Goal: Task Accomplishment & Management: Manage account settings

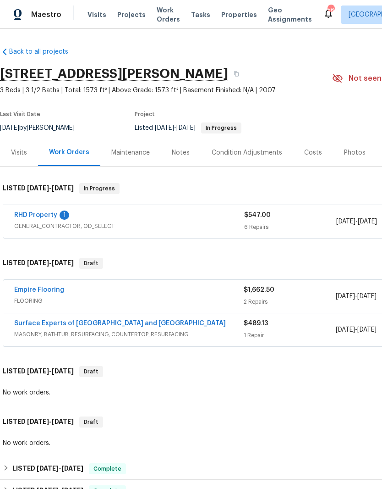
click at [55, 213] on link "RHD Property" at bounding box center [35, 215] width 43 height 6
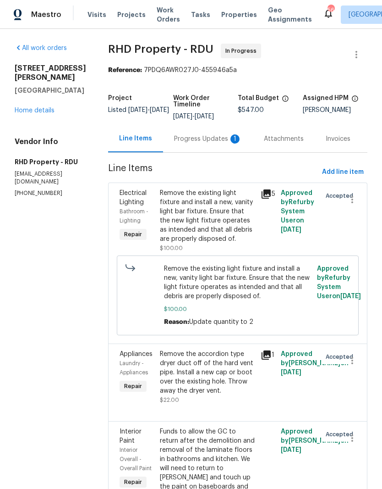
click at [215, 143] on div "Progress Updates 1" at bounding box center [208, 138] width 68 height 9
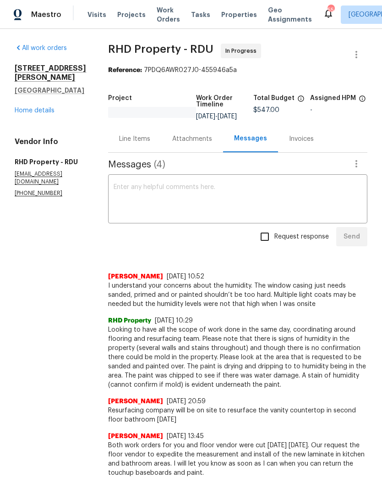
click at [34, 113] on link "Home details" at bounding box center [35, 110] width 40 height 6
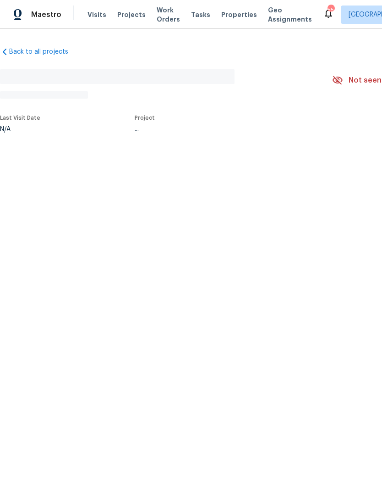
click at [228, 14] on span "Properties" at bounding box center [239, 14] width 36 height 9
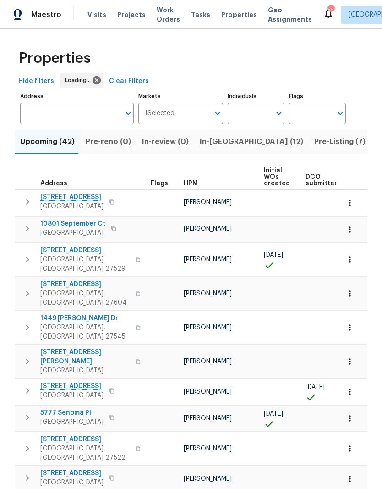
click at [128, 13] on span "Projects" at bounding box center [131, 14] width 28 height 9
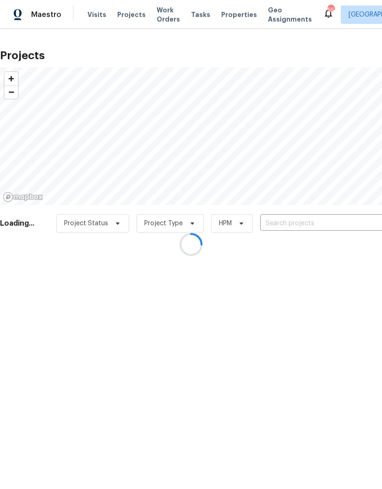
click at [288, 221] on div at bounding box center [191, 244] width 382 height 489
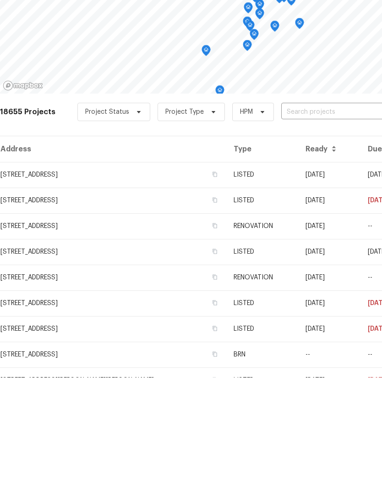
scroll to position [38, 0]
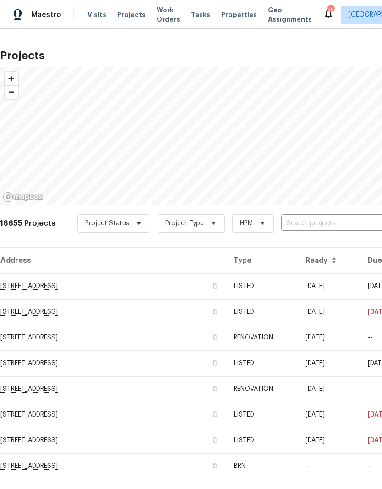
click at [310, 216] on input "text" at bounding box center [333, 223] width 105 height 14
type input "2356 bay harbor"
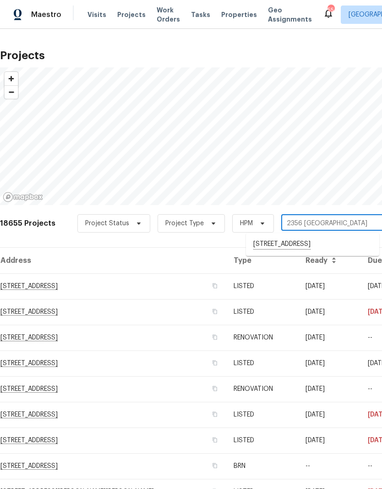
click at [332, 237] on li "[STREET_ADDRESS]" at bounding box center [312, 245] width 133 height 16
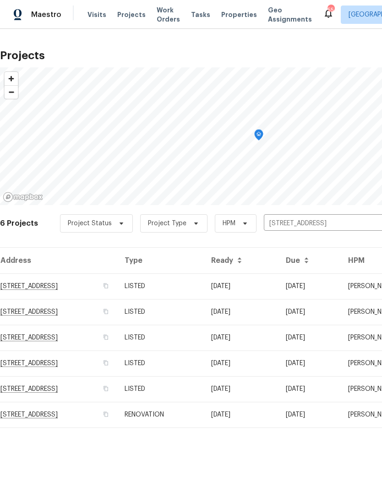
click at [57, 285] on td "[STREET_ADDRESS]" at bounding box center [58, 286] width 117 height 26
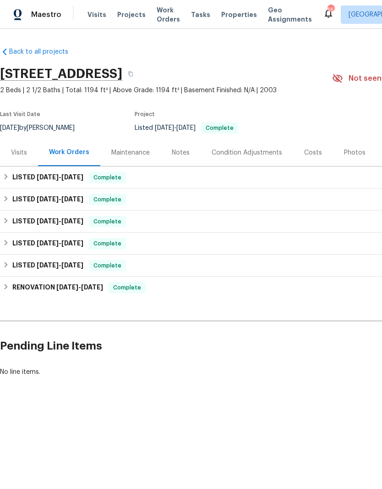
click at [358, 154] on div "Photos" at bounding box center [355, 152] width 22 height 9
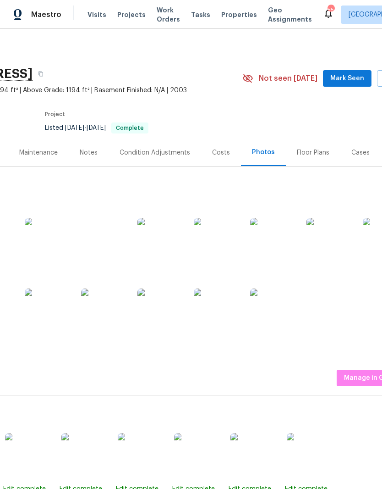
scroll to position [0, 91]
click at [165, 315] on img at bounding box center [160, 311] width 46 height 46
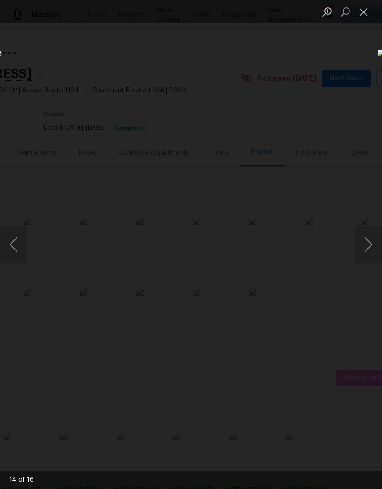
click at [367, 245] on button "Next image" at bounding box center [369, 244] width 28 height 37
click at [366, 248] on button "Next image" at bounding box center [369, 244] width 28 height 37
click at [364, 249] on button "Next image" at bounding box center [369, 244] width 28 height 37
click at [362, 247] on button "Next image" at bounding box center [369, 244] width 28 height 37
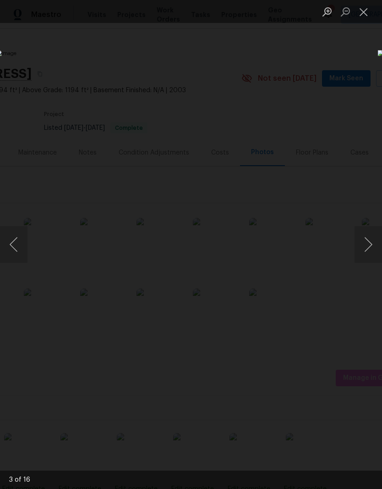
click at [369, 244] on button "Next image" at bounding box center [369, 244] width 28 height 37
click at [370, 243] on button "Next image" at bounding box center [369, 244] width 28 height 37
click at [366, 249] on button "Next image" at bounding box center [369, 244] width 28 height 37
click at [366, 246] on button "Next image" at bounding box center [369, 244] width 28 height 37
click at [367, 246] on button "Next image" at bounding box center [369, 244] width 28 height 37
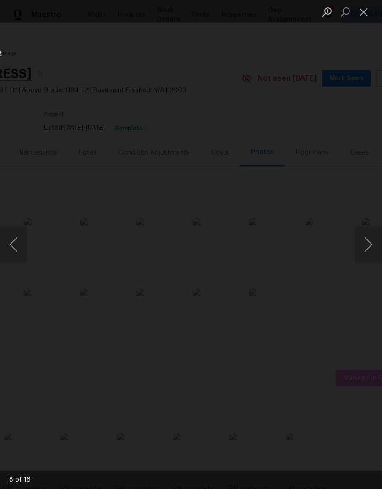
click at [364, 246] on button "Next image" at bounding box center [369, 244] width 28 height 37
click at [365, 248] on button "Next image" at bounding box center [369, 244] width 28 height 37
click at [370, 12] on button "Close lightbox" at bounding box center [364, 12] width 18 height 16
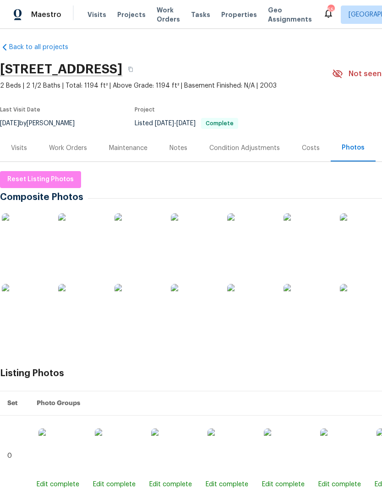
scroll to position [4, 0]
click at [84, 146] on div "Work Orders" at bounding box center [68, 148] width 38 height 9
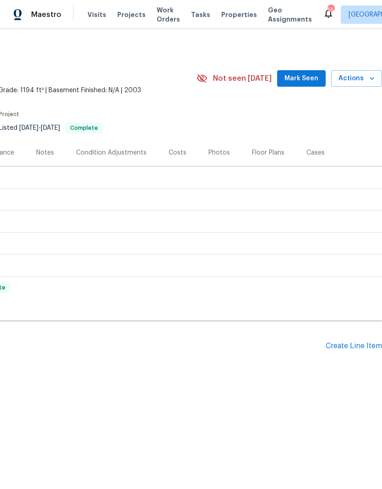
scroll to position [0, 136]
click at [350, 341] on div "Create Line Item" at bounding box center [354, 345] width 56 height 9
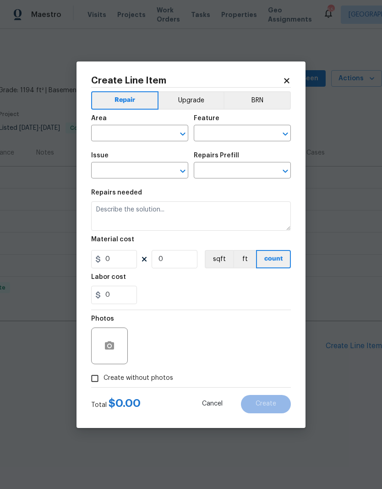
click at [127, 136] on input "text" at bounding box center [127, 134] width 72 height 14
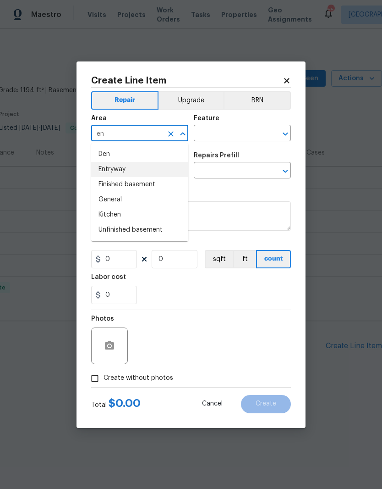
click at [108, 167] on li "Entryway" at bounding box center [139, 169] width 97 height 15
type input "Entryway"
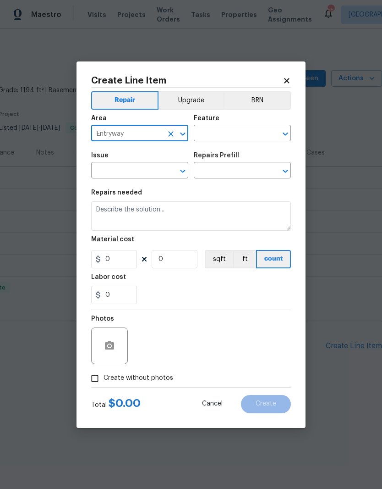
click at [230, 129] on input "text" at bounding box center [230, 134] width 72 height 14
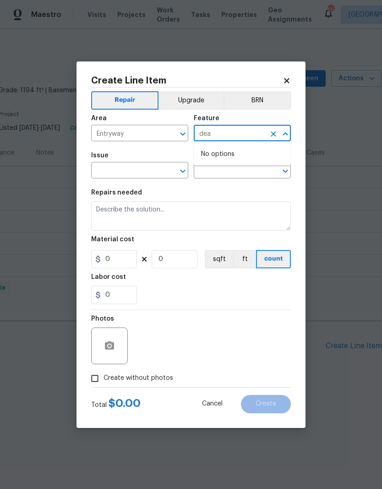
type input "dead"
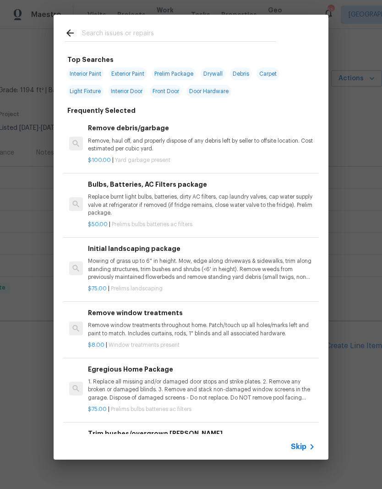
click at [93, 28] on input "text" at bounding box center [179, 35] width 194 height 14
type input "Dead"
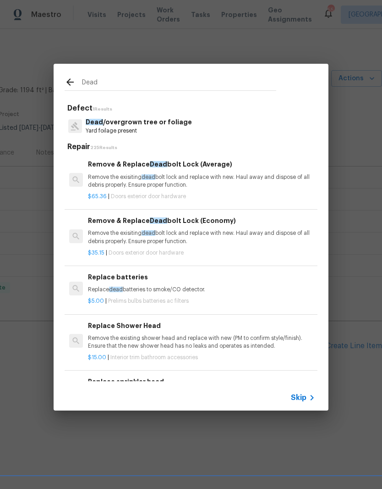
click at [207, 174] on p "Remove the exisiting dead bolt lock and replace with new. Haul away and dispose…" at bounding box center [201, 181] width 227 height 16
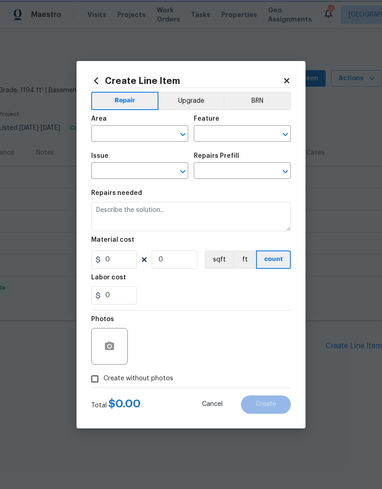
type input "Entryway"
type input "Interior Door"
type input "Exterior Door Hardware"
type input "Remove & Replace Deadbolt Lock (Average) $65.36"
type textarea "Remove the exisiting deadbolt lock and replace with new. Haul away and dispose …"
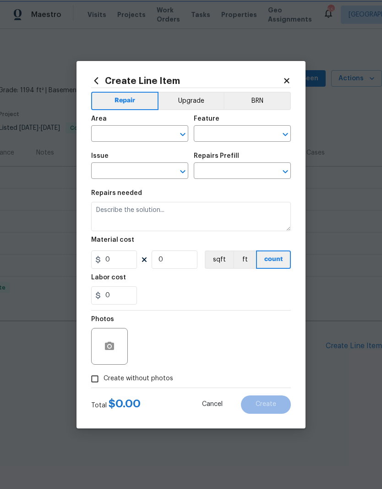
type input "65.36"
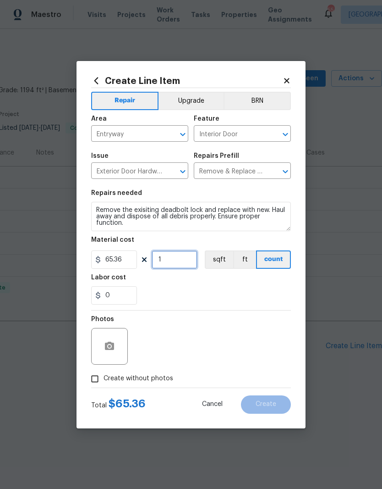
click at [178, 254] on input "1" at bounding box center [175, 259] width 46 height 18
click at [178, 253] on input "1" at bounding box center [175, 259] width 46 height 18
type input "2"
click at [180, 276] on div "Labor cost" at bounding box center [191, 280] width 200 height 12
click at [96, 377] on input "Create without photos" at bounding box center [94, 378] width 17 height 17
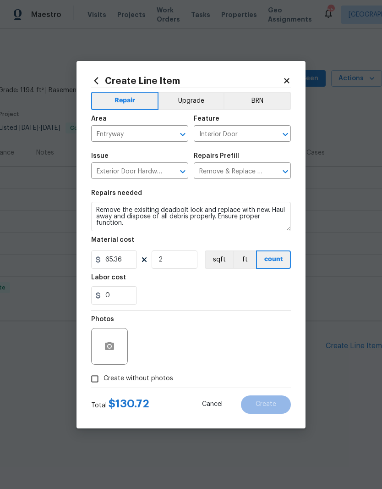
checkbox input "true"
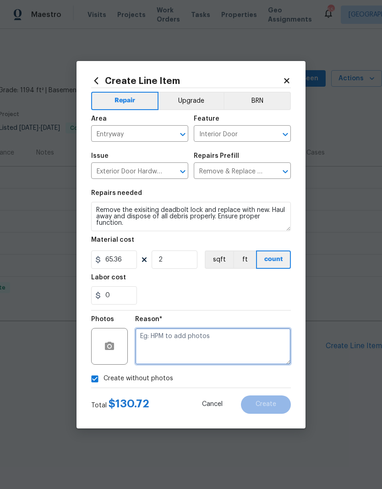
click at [169, 344] on textarea at bounding box center [213, 346] width 156 height 37
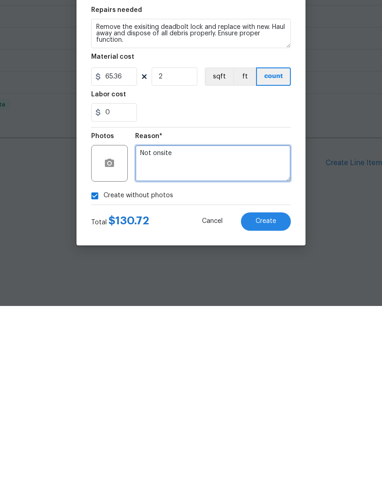
type textarea "Not onsite"
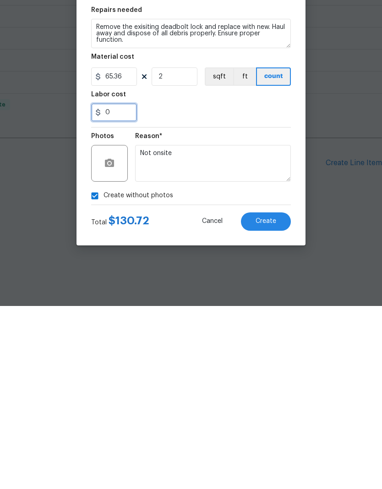
click at [121, 286] on input "0" at bounding box center [114, 295] width 46 height 18
type input "100"
click at [198, 274] on div "Labor cost" at bounding box center [191, 280] width 200 height 12
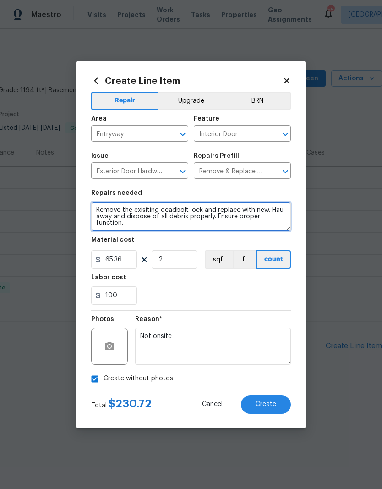
click at [139, 223] on textarea "Remove the exisiting deadbolt lock and replace with new. Haul away and dispose …" at bounding box center [191, 216] width 200 height 29
type textarea "Remove the"
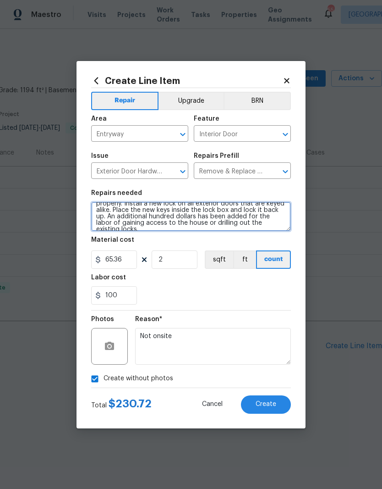
scroll to position [15, 0]
type textarea "Keys have gone missing out of the lock box. Please confirm that lockbox is stil…"
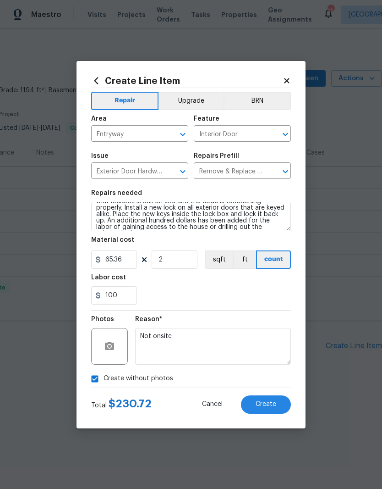
click at [253, 290] on div "100" at bounding box center [191, 295] width 200 height 18
click at [268, 407] on span "Create" at bounding box center [266, 404] width 21 height 7
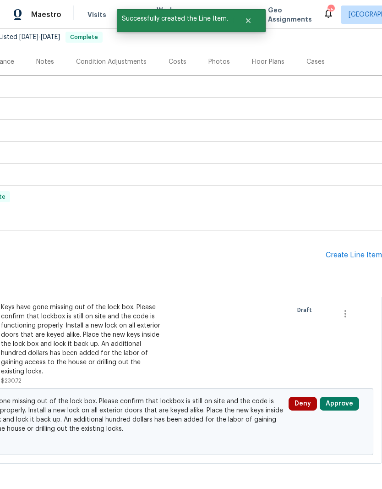
scroll to position [90, 136]
click at [341, 400] on button "Approve" at bounding box center [339, 404] width 39 height 14
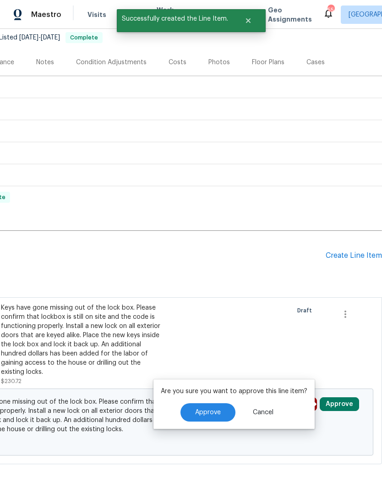
click at [216, 416] on button "Approve" at bounding box center [208, 412] width 55 height 18
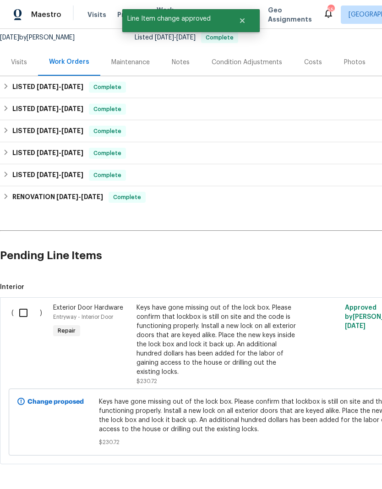
scroll to position [90, 0]
click at [23, 314] on input "checkbox" at bounding box center [27, 312] width 26 height 19
checkbox input "true"
click at [320, 468] on span "Create Work Order" at bounding box center [329, 465] width 61 height 11
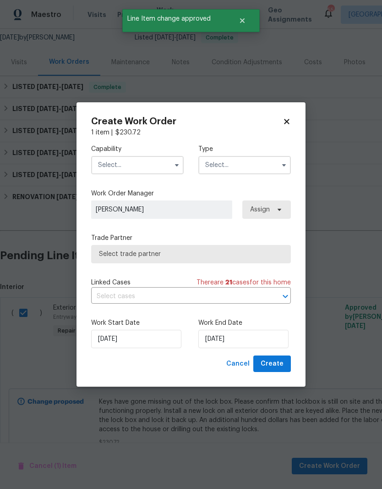
click at [110, 160] on input "text" at bounding box center [137, 165] width 93 height 18
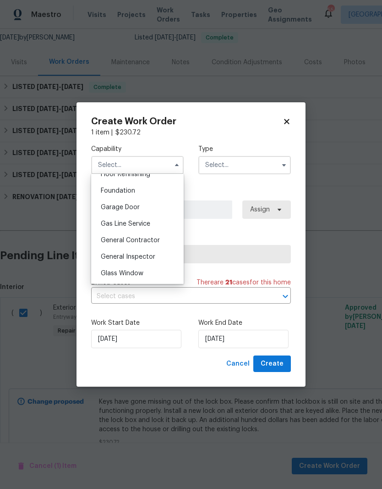
scroll to position [383, 0]
click at [114, 237] on span "General Contractor" at bounding box center [130, 239] width 59 height 6
type input "General Contractor"
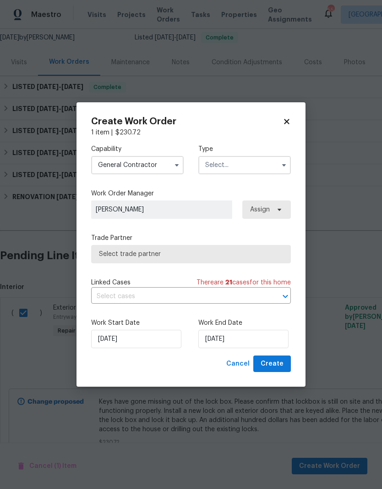
click at [238, 162] on input "text" at bounding box center [244, 165] width 93 height 18
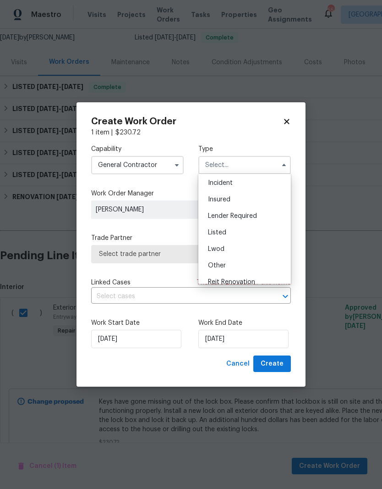
scroll to position [34, 0]
click at [218, 231] on span "Listed" at bounding box center [217, 233] width 18 height 6
type input "Listed"
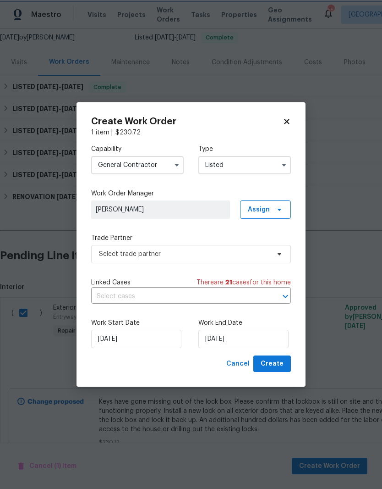
scroll to position [0, 0]
click at [198, 211] on span "Unclaimed" at bounding box center [161, 209] width 130 height 9
click at [261, 209] on span "Assign" at bounding box center [259, 209] width 22 height 9
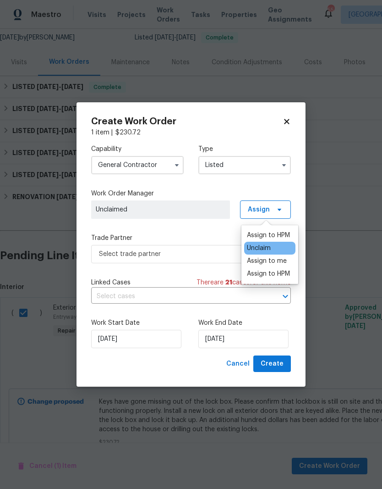
click at [261, 235] on div "Assign to HPM" at bounding box center [268, 235] width 43 height 9
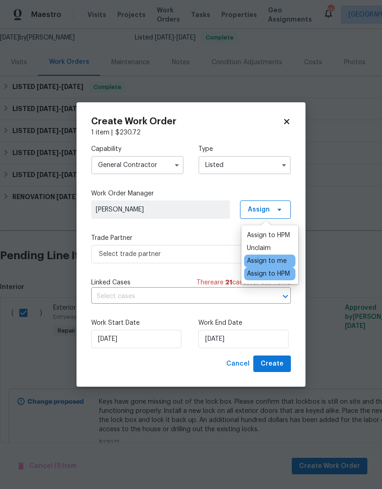
click at [215, 234] on label "Trade Partner" at bounding box center [191, 237] width 200 height 9
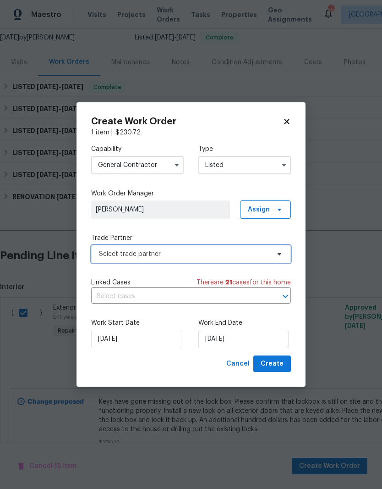
click at [102, 256] on span "Select trade partner" at bounding box center [184, 253] width 171 height 9
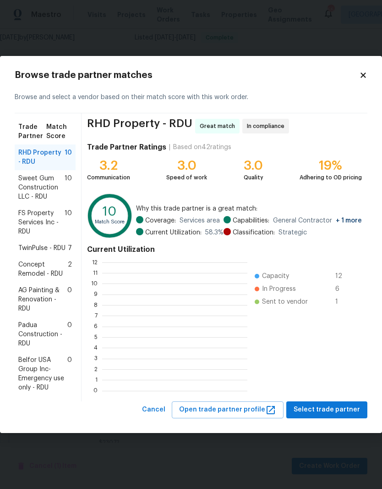
scroll to position [128, 145]
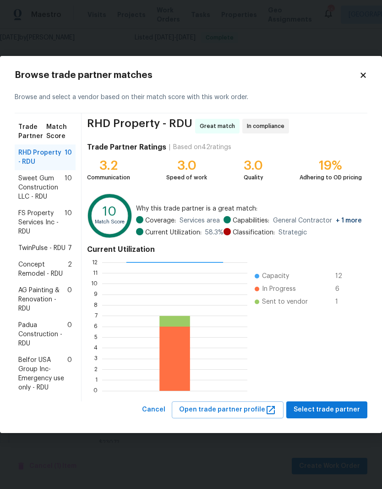
click at [19, 226] on span "FS Property Services Inc - RDU" at bounding box center [41, 223] width 46 height 28
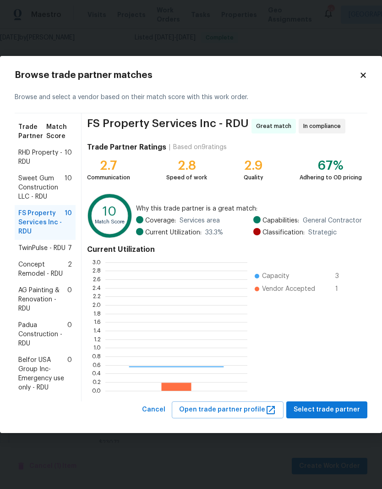
scroll to position [128, 142]
click at [25, 252] on span "TwinPulse - RDU" at bounding box center [41, 247] width 47 height 9
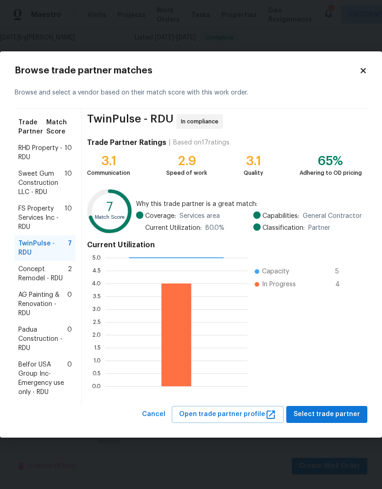
click at [24, 277] on span "Concept Remodel - RDU" at bounding box center [43, 273] width 50 height 18
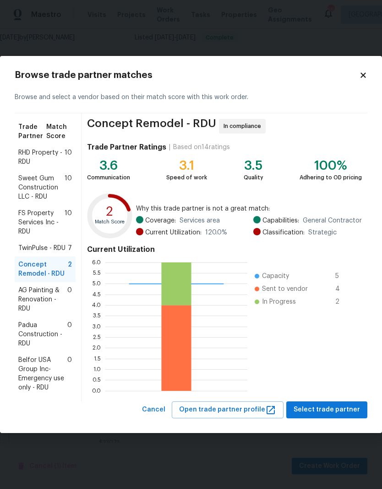
click at [29, 297] on span "AG Painting & Renovation - RDU" at bounding box center [42, 300] width 49 height 28
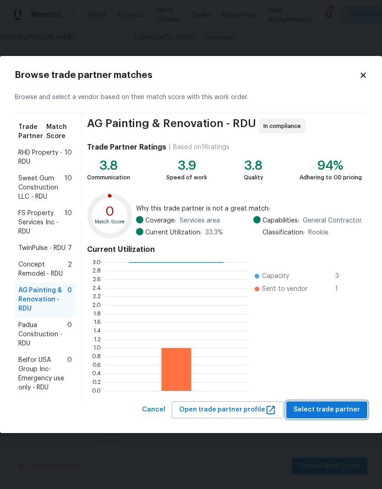
click at [331, 407] on span "Select trade partner" at bounding box center [327, 409] width 66 height 11
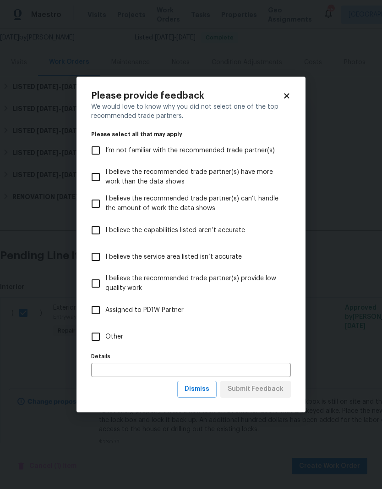
click at [96, 181] on input "I believe the recommended trade partner(s) have more work than the data shows" at bounding box center [95, 176] width 19 height 19
checkbox input "true"
click at [266, 391] on span "Submit Feedback" at bounding box center [256, 388] width 56 height 11
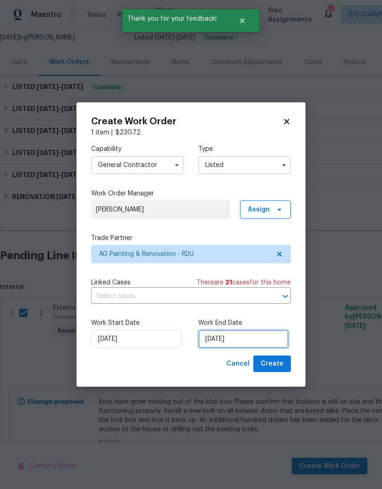
click at [253, 340] on input "[DATE]" at bounding box center [243, 339] width 90 height 18
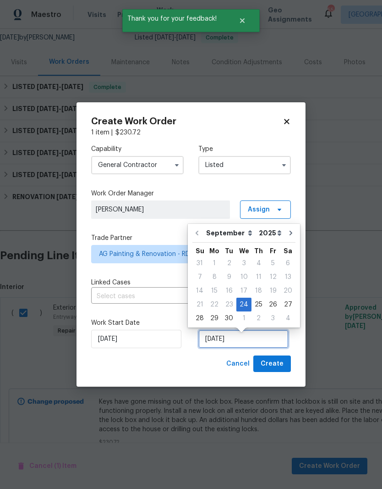
scroll to position [4, 0]
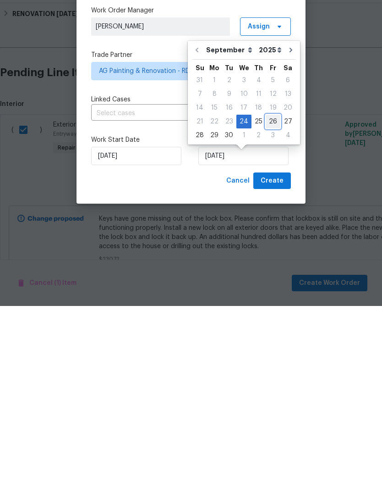
click at [269, 298] on div "26" at bounding box center [273, 304] width 15 height 13
type input "[DATE]"
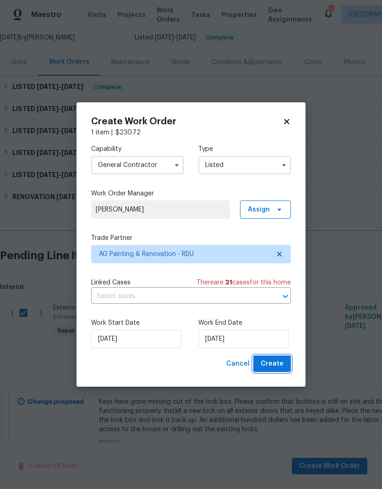
click at [286, 366] on button "Create" at bounding box center [272, 363] width 38 height 17
checkbox input "false"
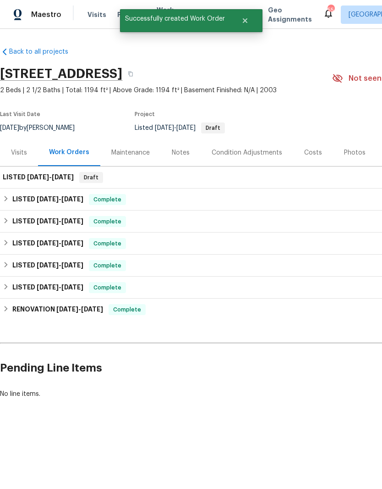
scroll to position [0, 0]
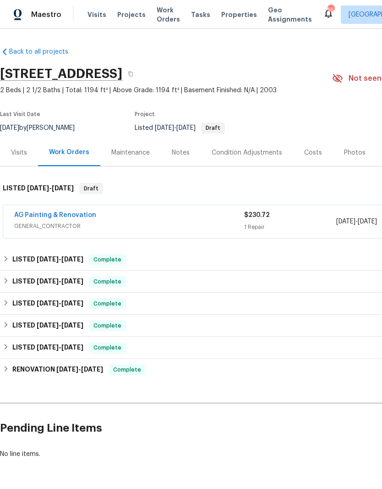
click at [58, 215] on link "AG Painting & Renovation" at bounding box center [55, 215] width 82 height 6
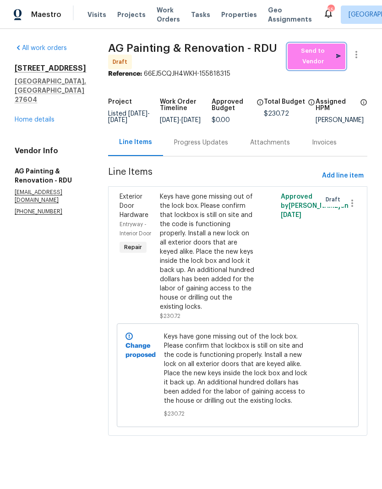
click at [324, 59] on span "Send to Vendor" at bounding box center [316, 56] width 49 height 21
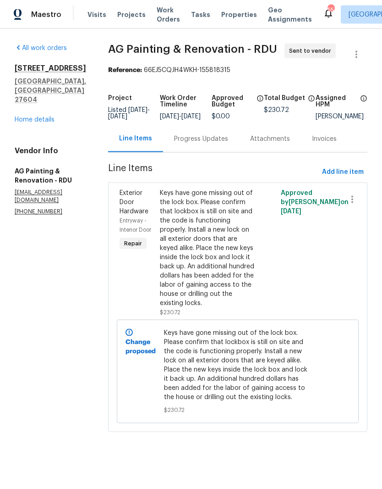
click at [214, 152] on div "Progress Updates" at bounding box center [201, 138] width 76 height 27
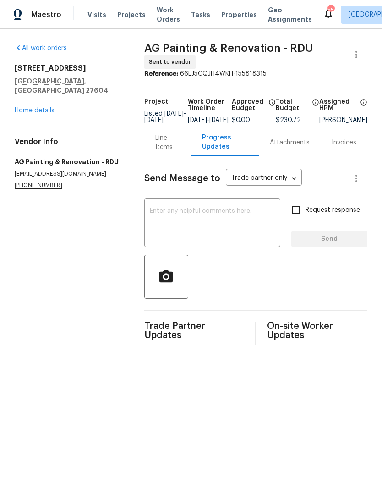
click at [203, 229] on textarea at bounding box center [212, 224] width 125 height 32
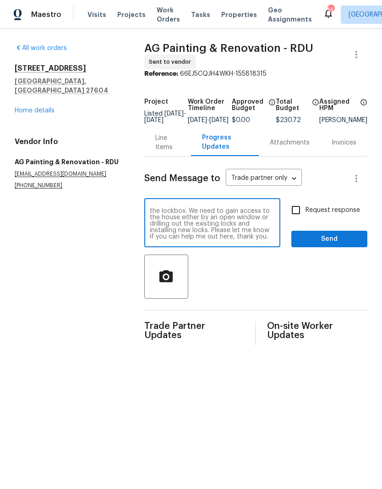
scroll to position [26, 0]
type textarea "Hey [PERSON_NAME], if you could please get by this property as soon as possible…"
click at [297, 218] on input "Request response" at bounding box center [295, 209] width 19 height 19
checkbox input "true"
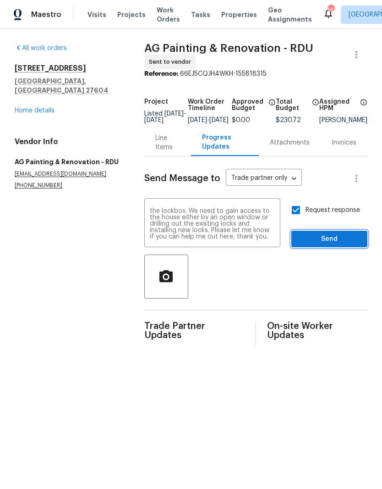
click at [320, 241] on span "Send" at bounding box center [329, 238] width 61 height 11
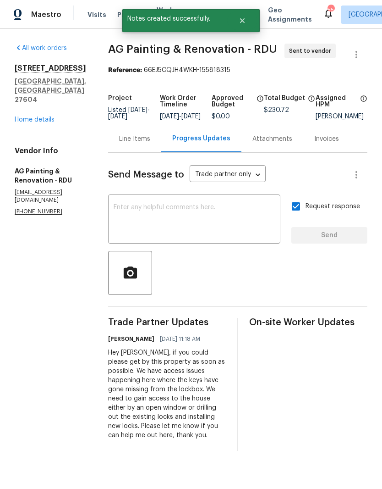
scroll to position [0, 0]
click at [32, 116] on link "Home details" at bounding box center [35, 119] width 40 height 6
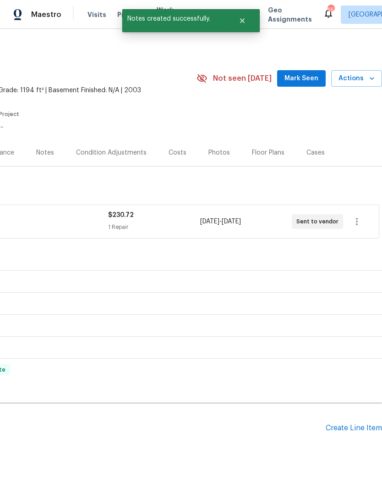
scroll to position [0, 136]
